Goal: Task Accomplishment & Management: Manage account settings

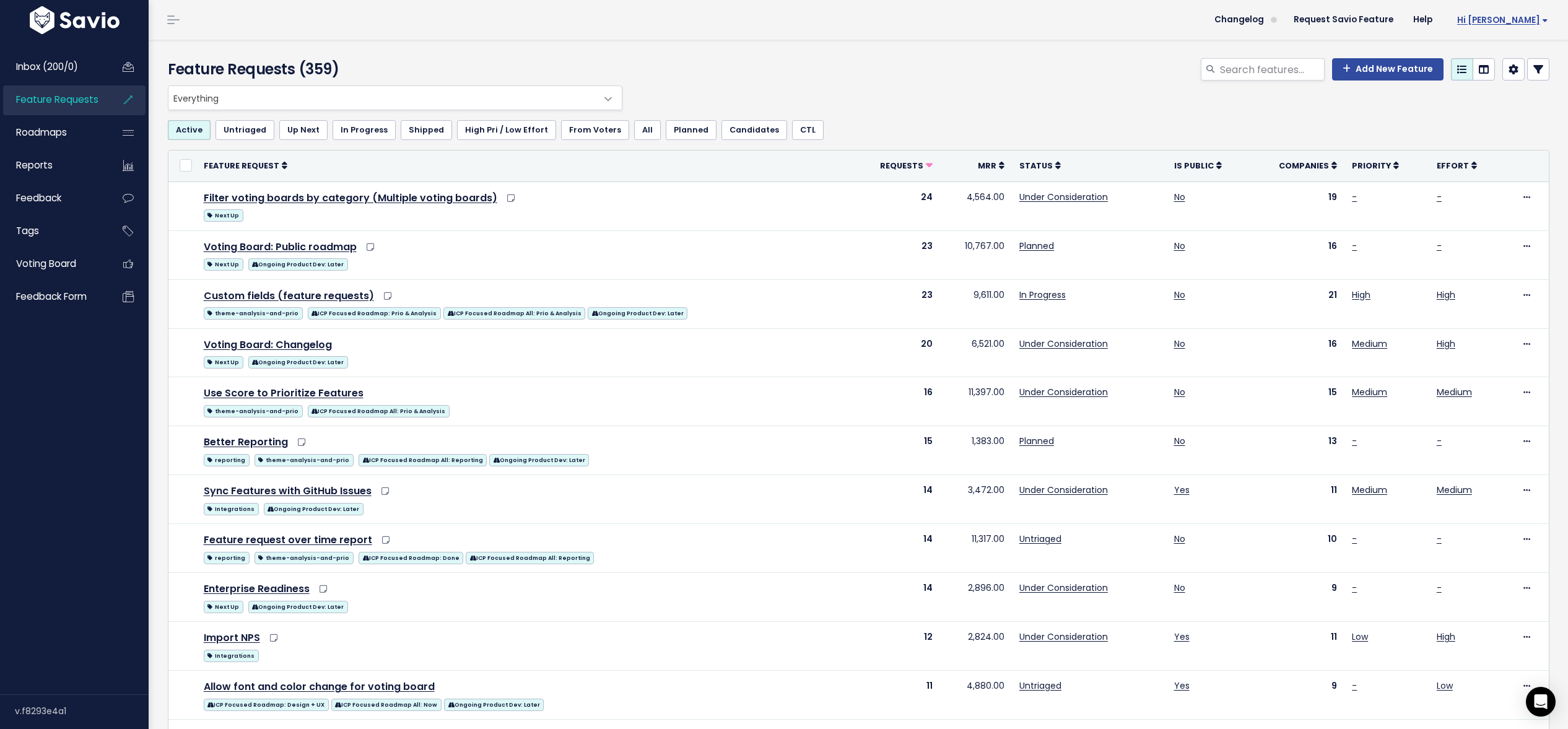
click at [1523, 22] on span "Hi [PERSON_NAME]" at bounding box center [1503, 20] width 91 height 10
click at [1496, 209] on link "Logout" at bounding box center [1508, 200] width 91 height 24
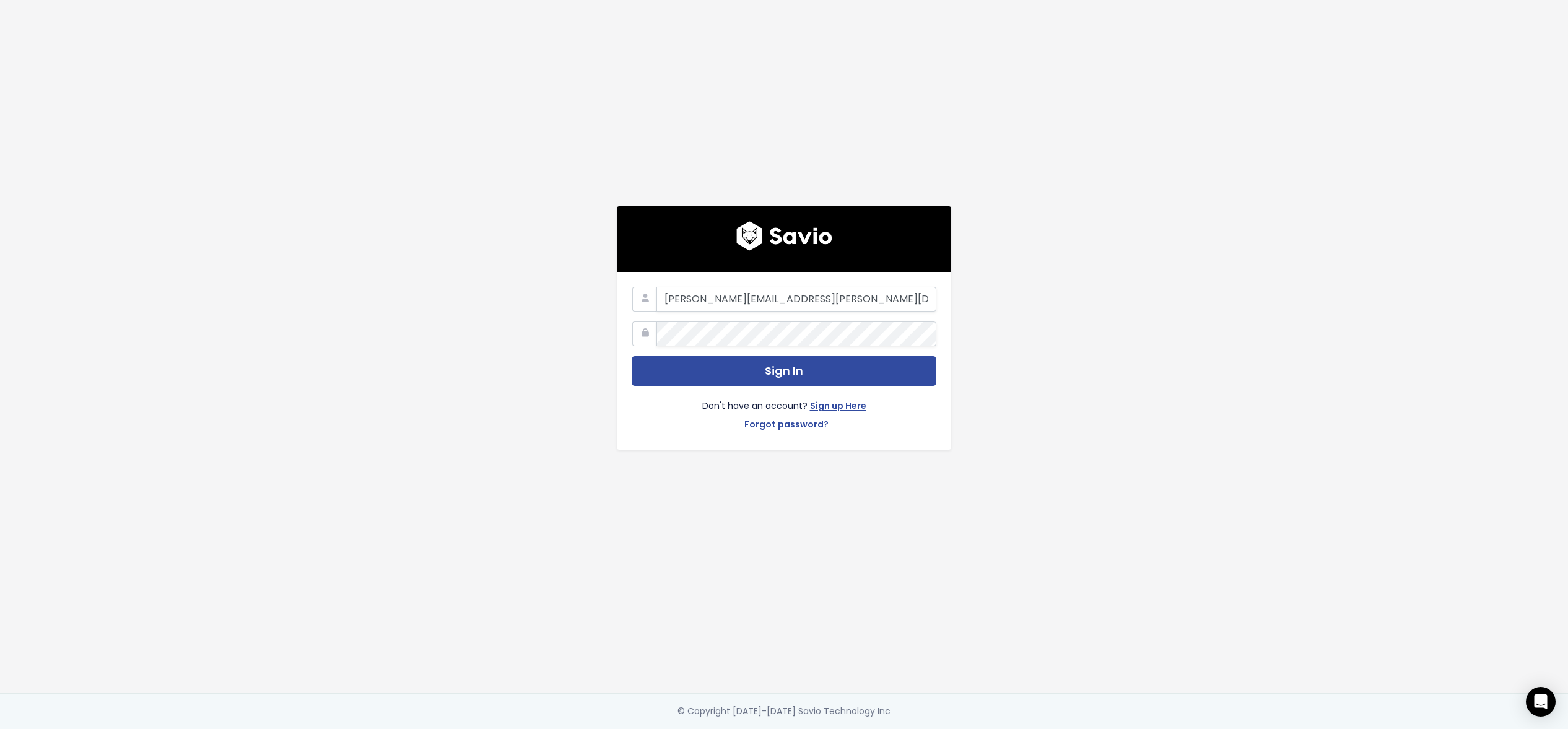
type input "ryan+demo@savio.io"
click at [632, 356] on button "Sign In" at bounding box center [784, 371] width 305 height 31
